Goal: Task Accomplishment & Management: Use online tool/utility

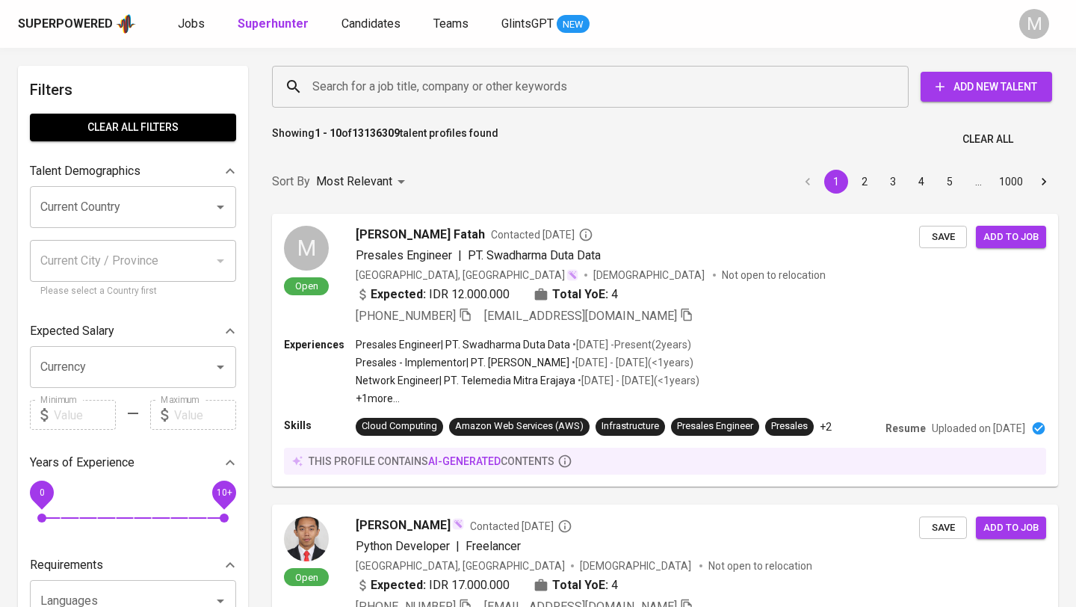
click at [333, 94] on input "Search for a job title, company or other keywords" at bounding box center [594, 86] width 571 height 28
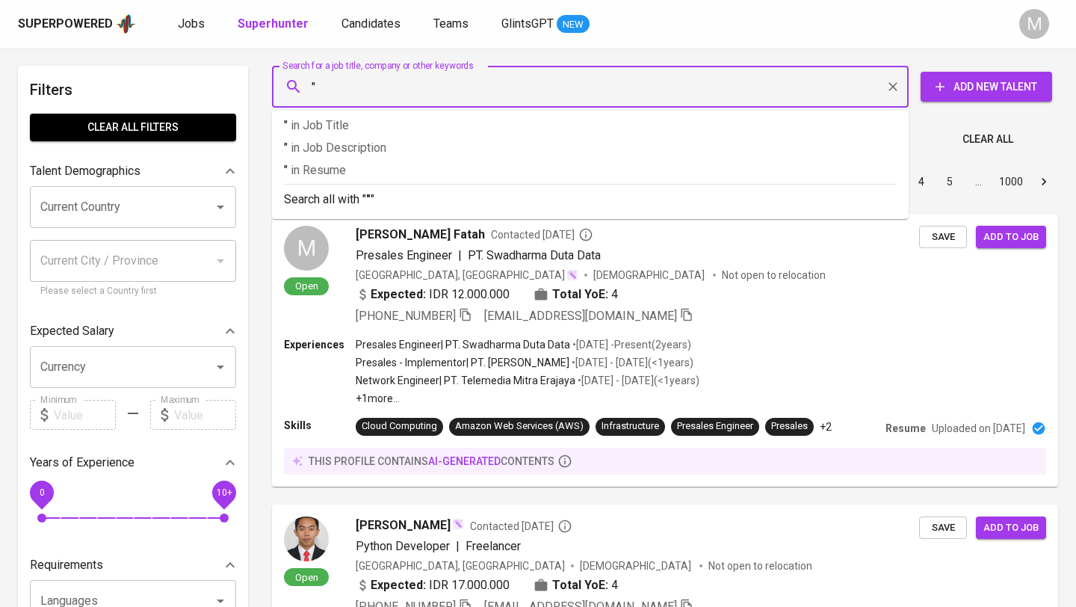
paste input "[EMAIL_ADDRESS][DOMAIN_NAME]"
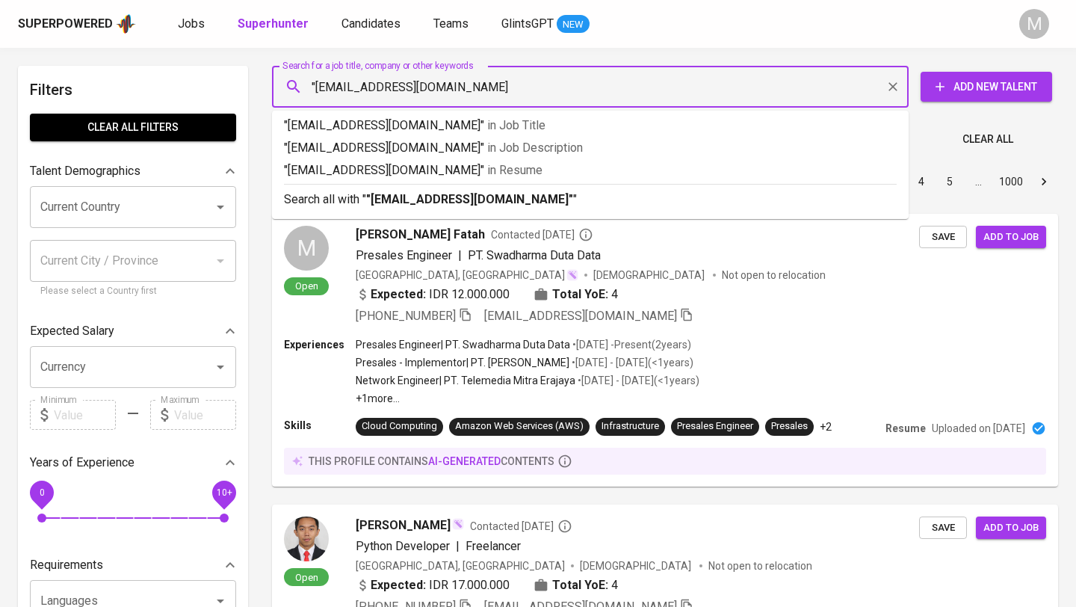
type input ""[EMAIL_ADDRESS][DOMAIN_NAME]""
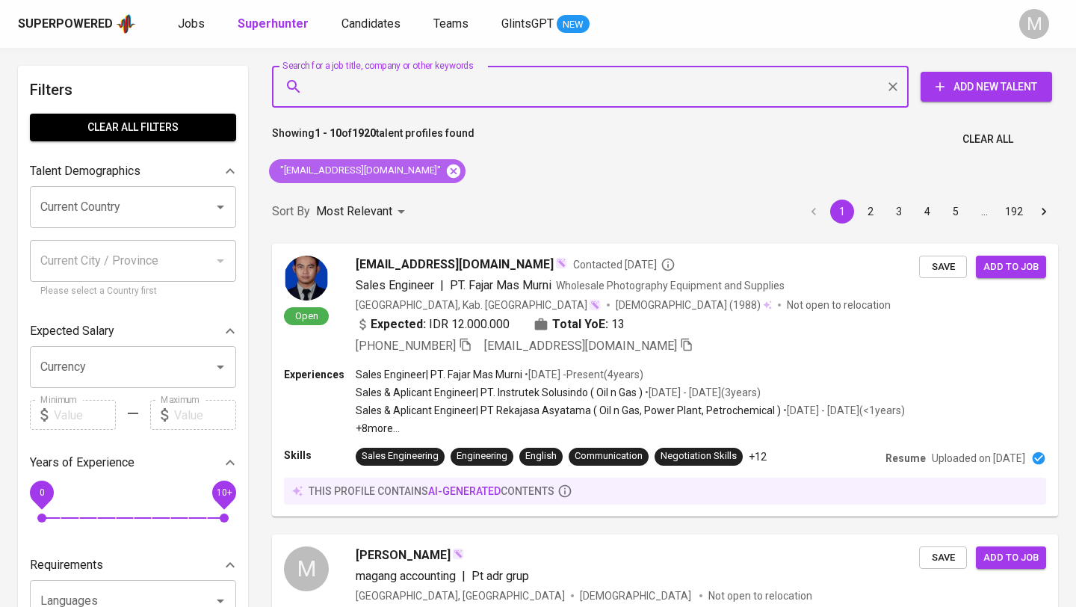
click at [447, 165] on icon at bounding box center [453, 170] width 13 height 13
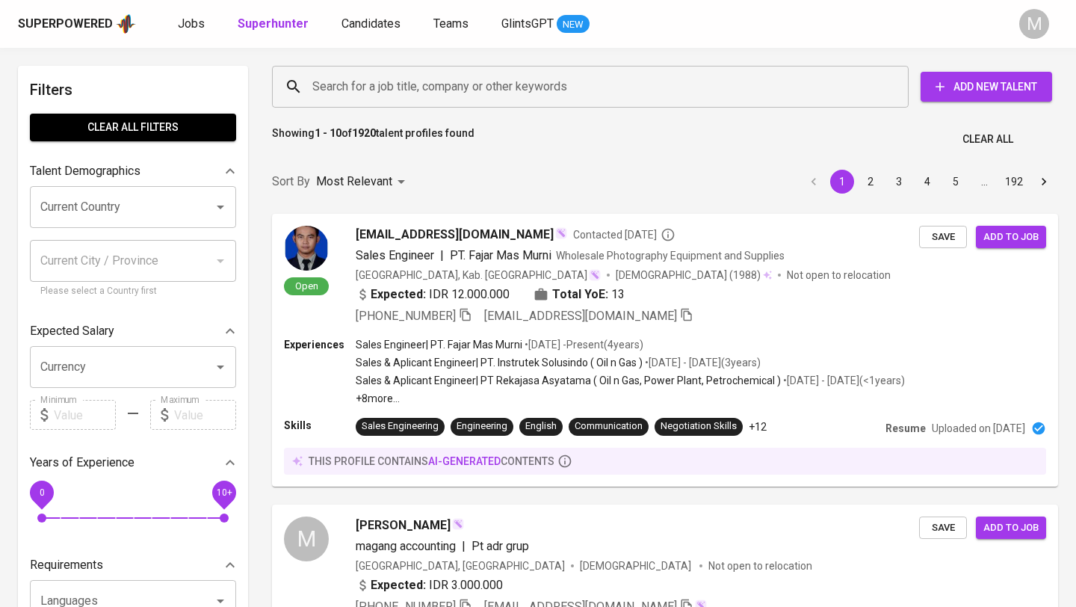
click at [66, 16] on div "Superpowered" at bounding box center [65, 24] width 95 height 17
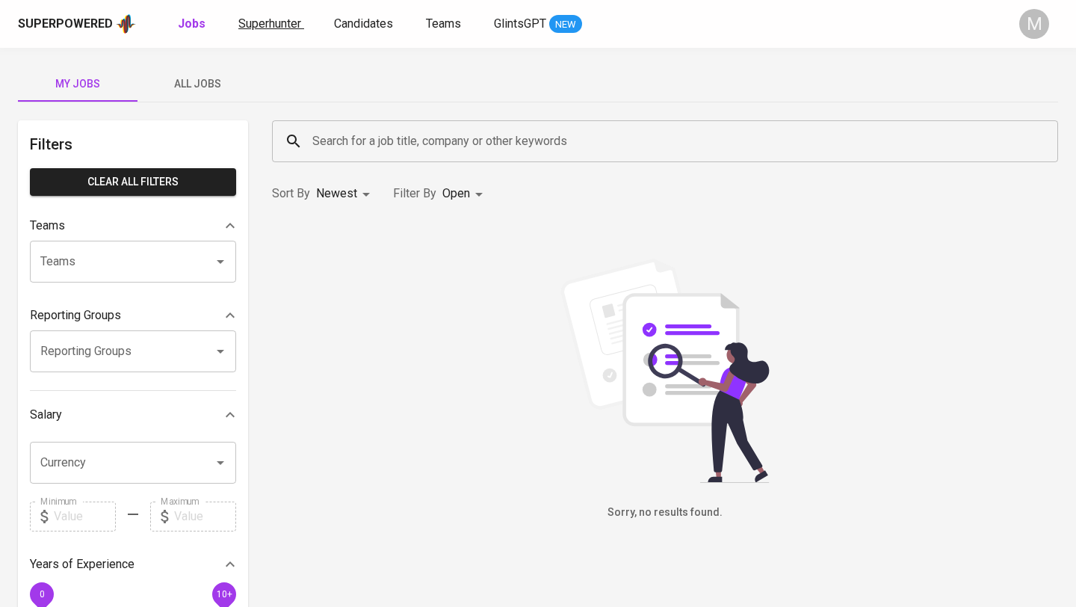
click at [271, 27] on span "Superhunter" at bounding box center [269, 23] width 63 height 14
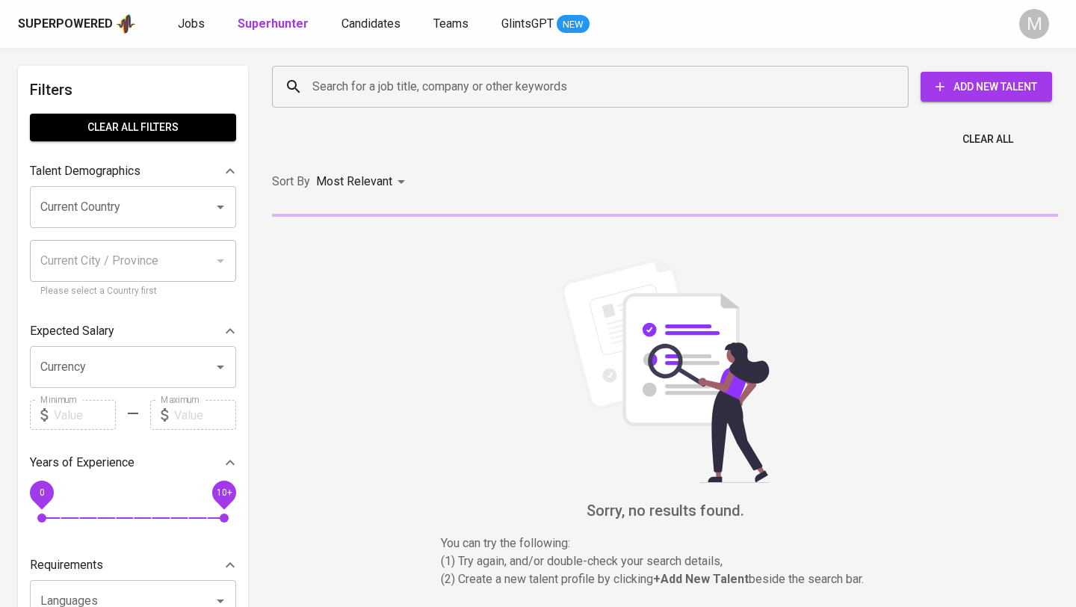
click at [418, 91] on input "Search for a job title, company or other keywords" at bounding box center [594, 86] width 571 height 28
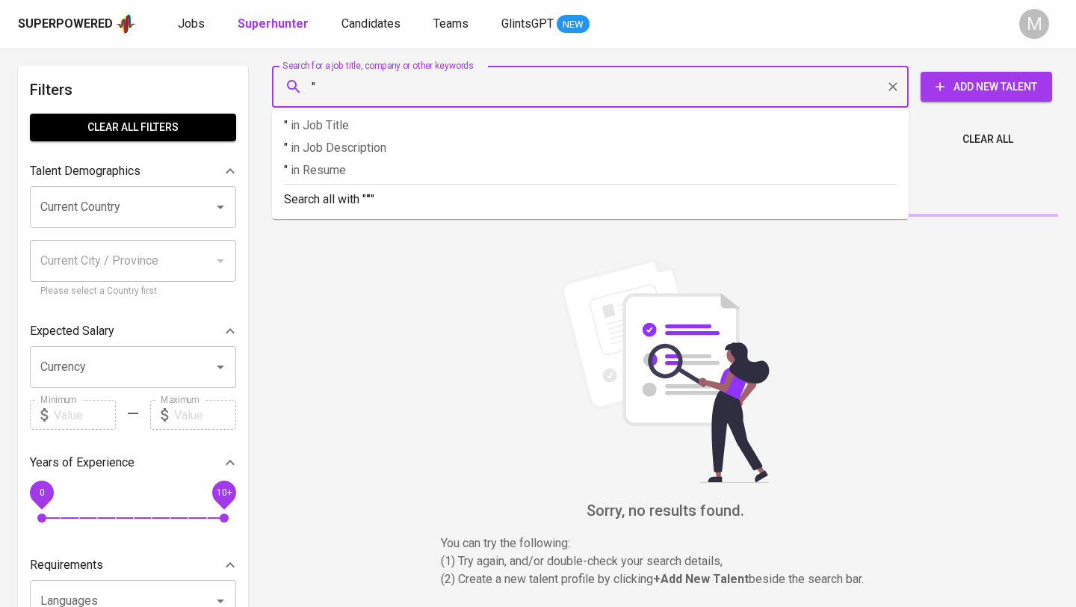
paste input "[EMAIL_ADDRESS][DOMAIN_NAME]"
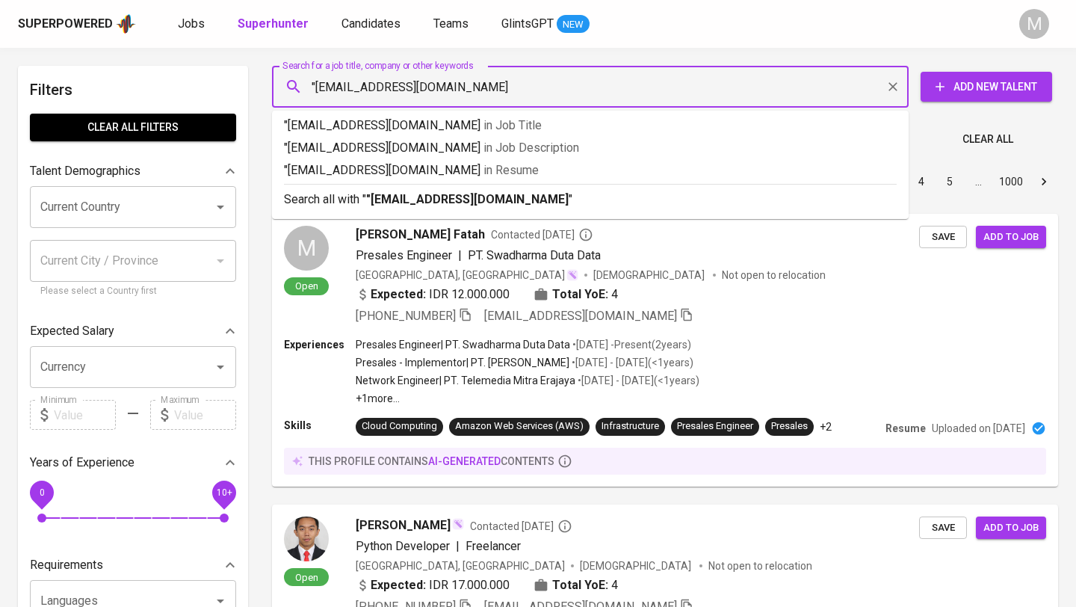
type input ""[EMAIL_ADDRESS][DOMAIN_NAME]""
